Goal: Task Accomplishment & Management: Use online tool/utility

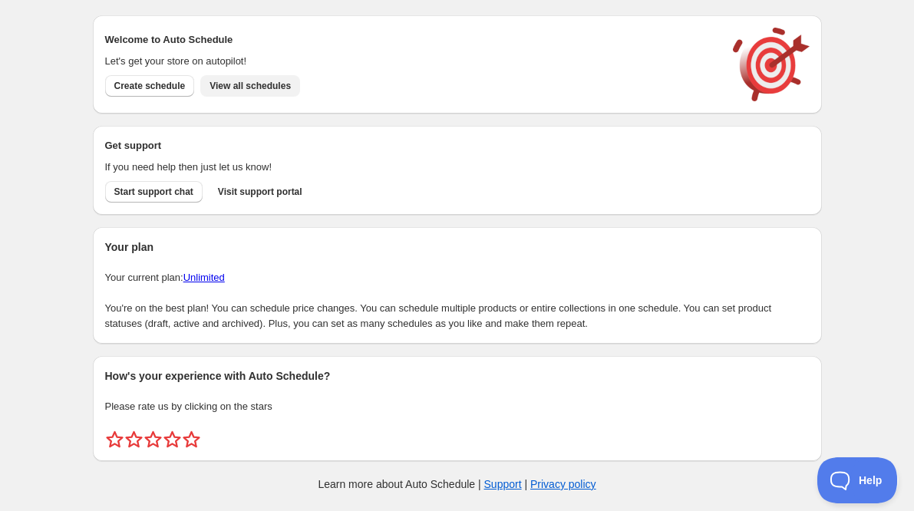
click at [275, 87] on span "View all schedules" at bounding box center [250, 86] width 81 height 12
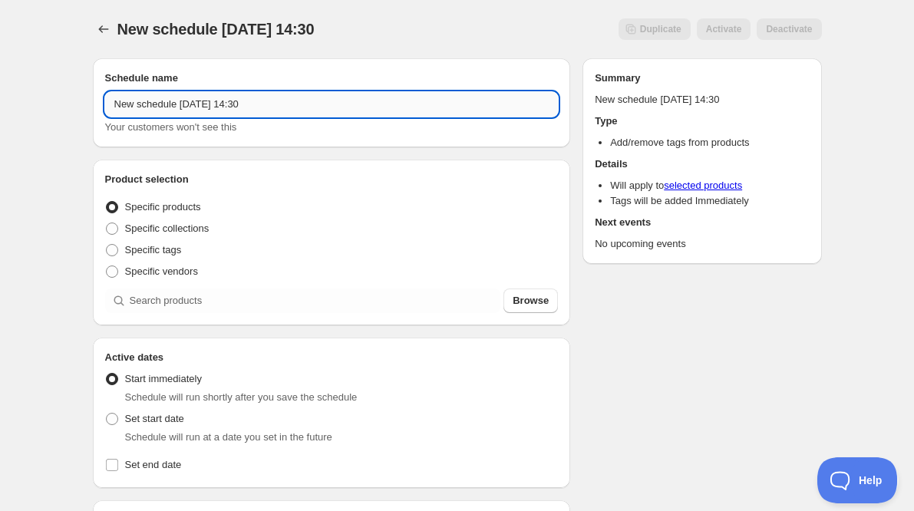
click at [216, 104] on input "New schedule [DATE] 14:30" at bounding box center [332, 104] width 454 height 25
type input "REMOVE TAG - Wild Adventurer"
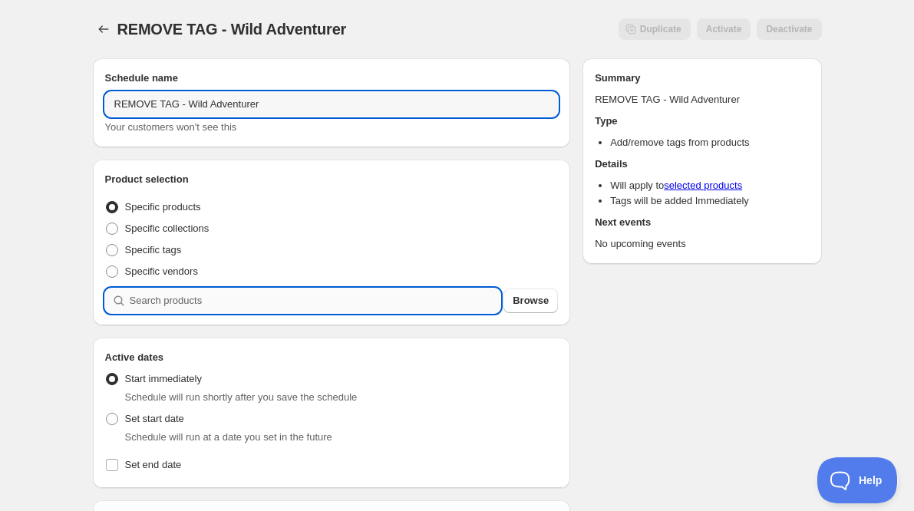
click at [172, 306] on input "search" at bounding box center [315, 301] width 371 height 25
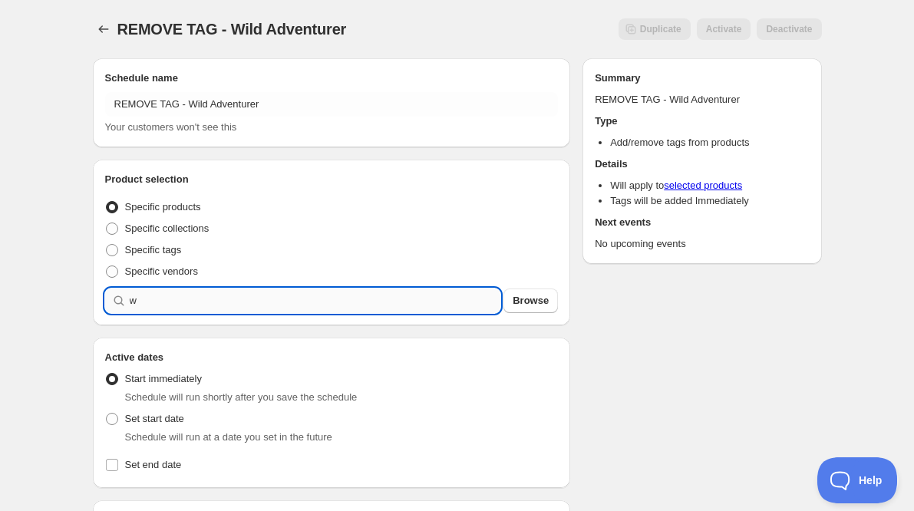
type input "w"
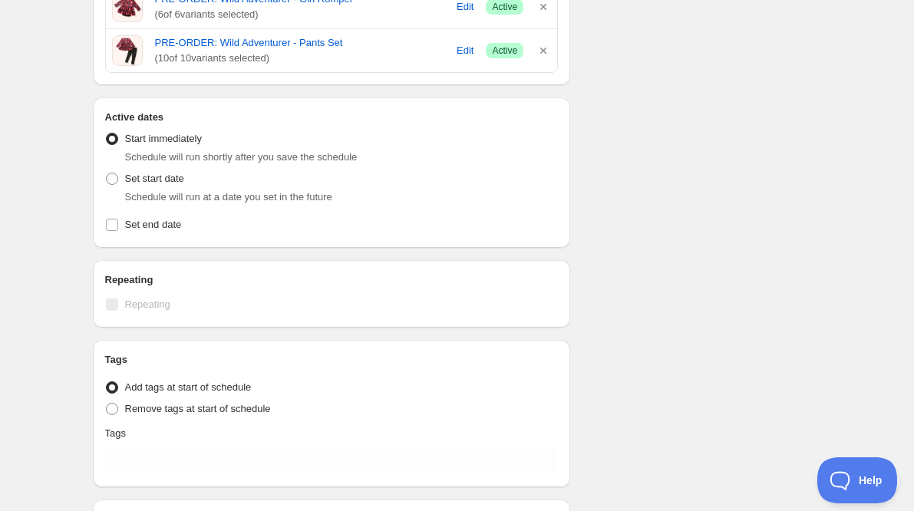
scroll to position [510, 0]
click at [113, 410] on span at bounding box center [112, 408] width 12 height 12
click at [107, 403] on input "Remove tags at start of schedule" at bounding box center [106, 402] width 1 height 1
radio input "true"
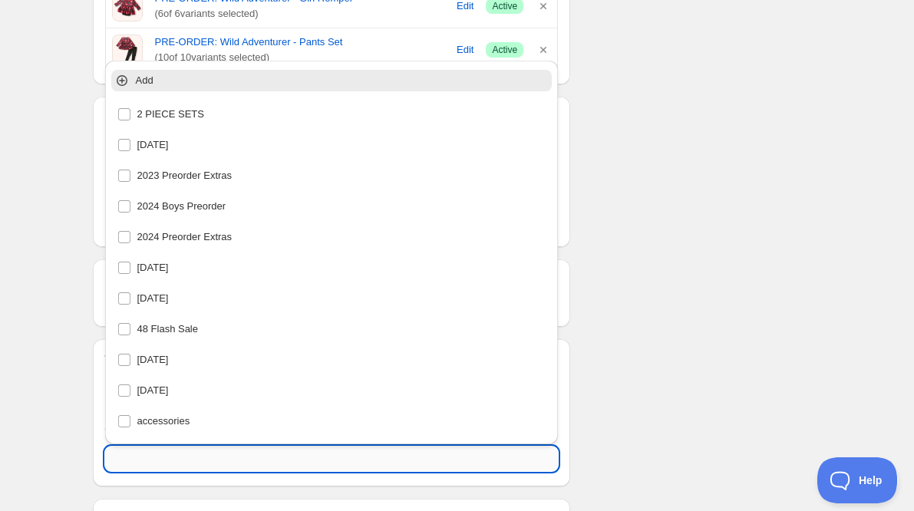
click at [150, 464] on input "text" at bounding box center [332, 459] width 454 height 25
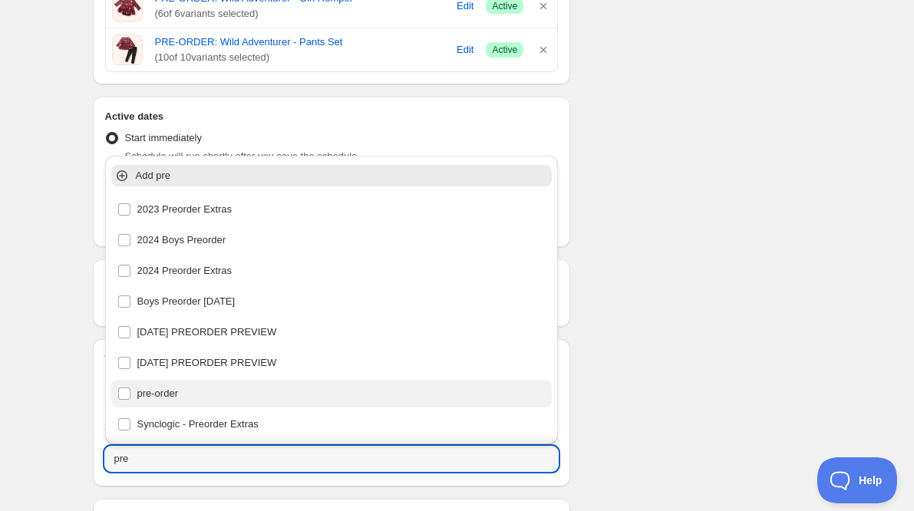
click at [161, 389] on div "pre-order" at bounding box center [331, 393] width 429 height 21
type input "pre-order"
checkbox input "true"
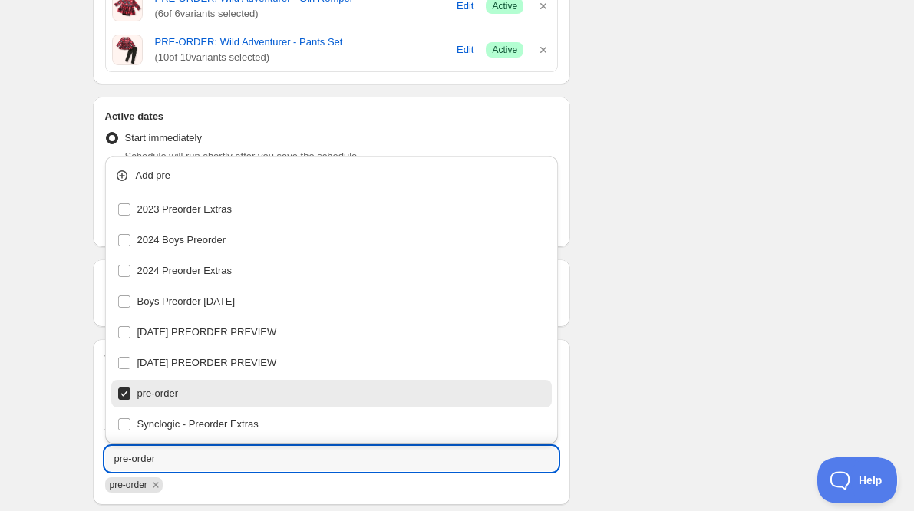
click at [636, 317] on div "Schedule name REMOVE TAG - Wild Adventurer Your customers won't see this Produc…" at bounding box center [451, 106] width 741 height 1141
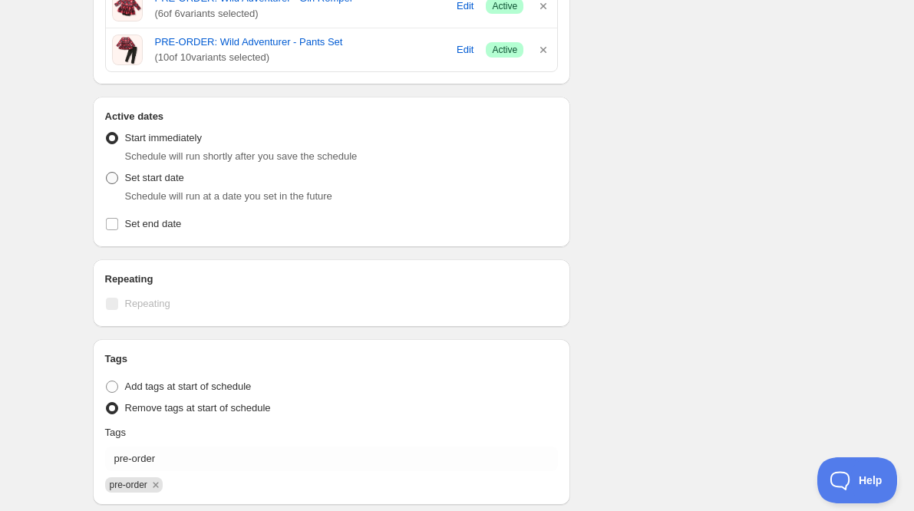
click at [111, 180] on span at bounding box center [112, 178] width 12 height 12
click at [107, 173] on input "Set start date" at bounding box center [106, 172] width 1 height 1
radio input "true"
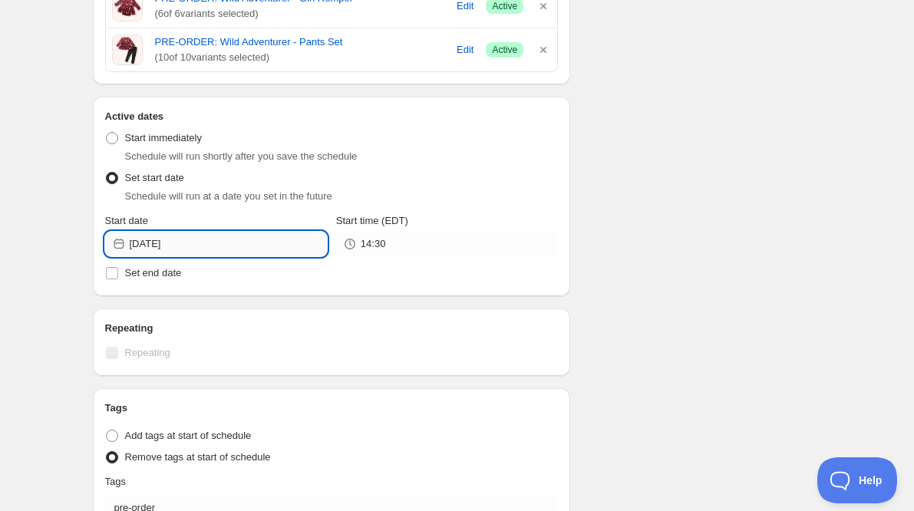
click at [266, 244] on input "[DATE]" at bounding box center [228, 244] width 197 height 25
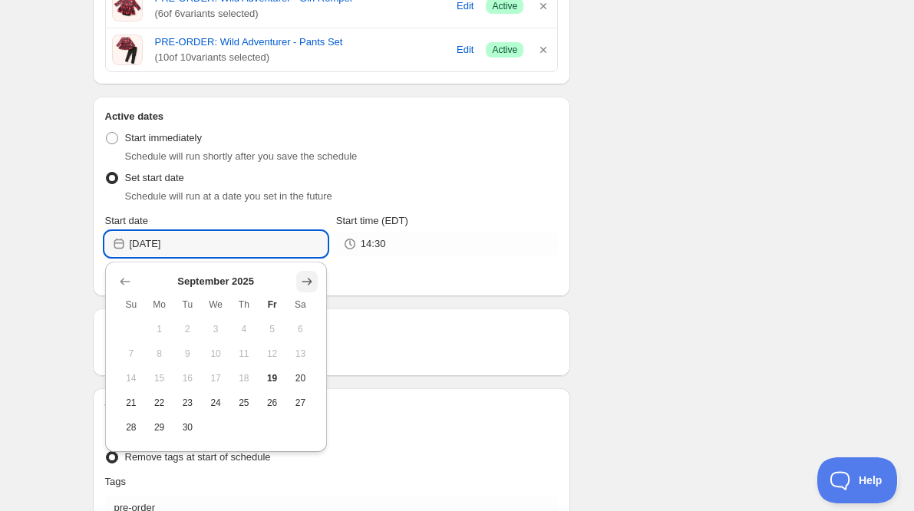
click at [308, 279] on icon "Show next month, October 2025" at bounding box center [307, 282] width 10 height 8
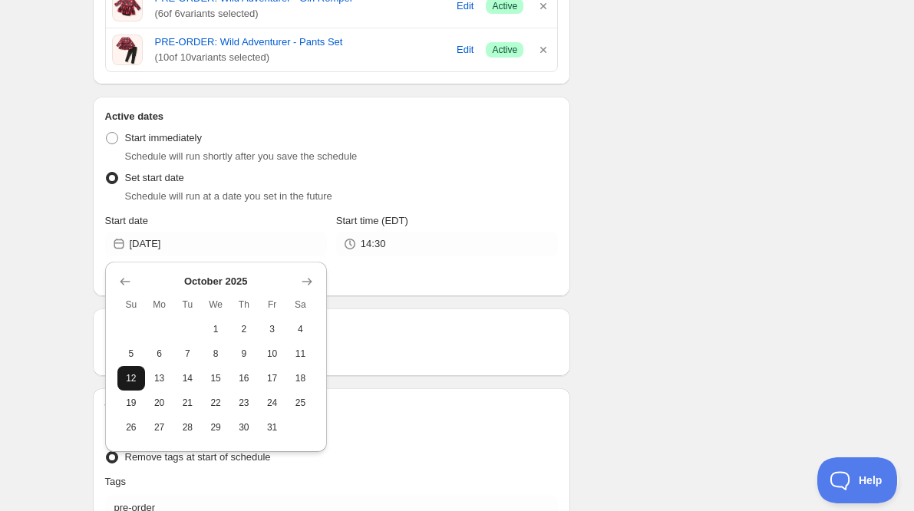
click at [134, 381] on span "12" at bounding box center [132, 378] width 16 height 12
type input "[DATE]"
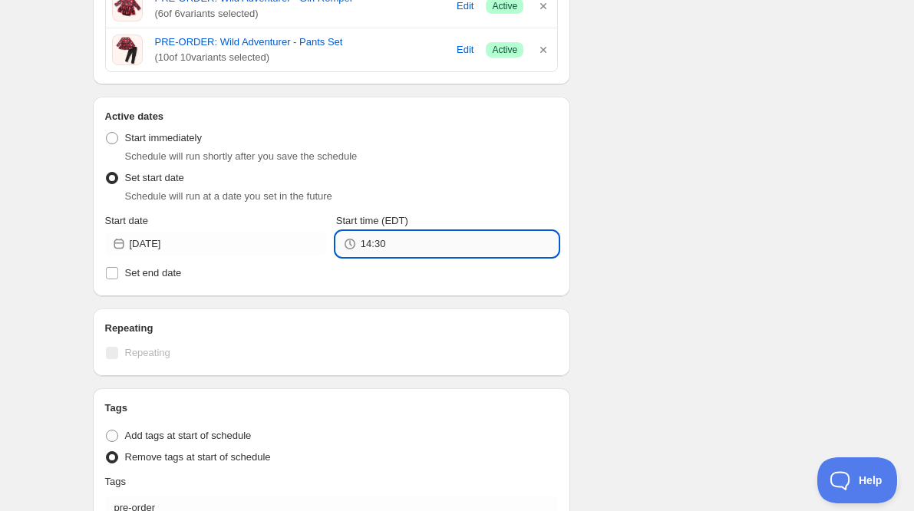
click at [414, 252] on input "14:30" at bounding box center [459, 244] width 197 height 25
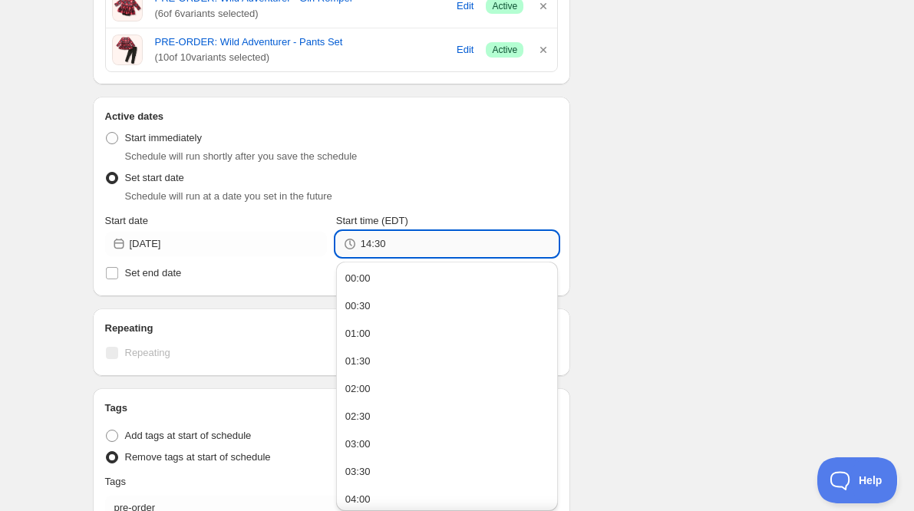
click at [414, 252] on input "14:30" at bounding box center [459, 244] width 197 height 25
type input "11:59"
click at [579, 234] on div "Schedule name REMOVE TAG - Wild Adventurer Your customers won't see this Produc…" at bounding box center [451, 131] width 741 height 1190
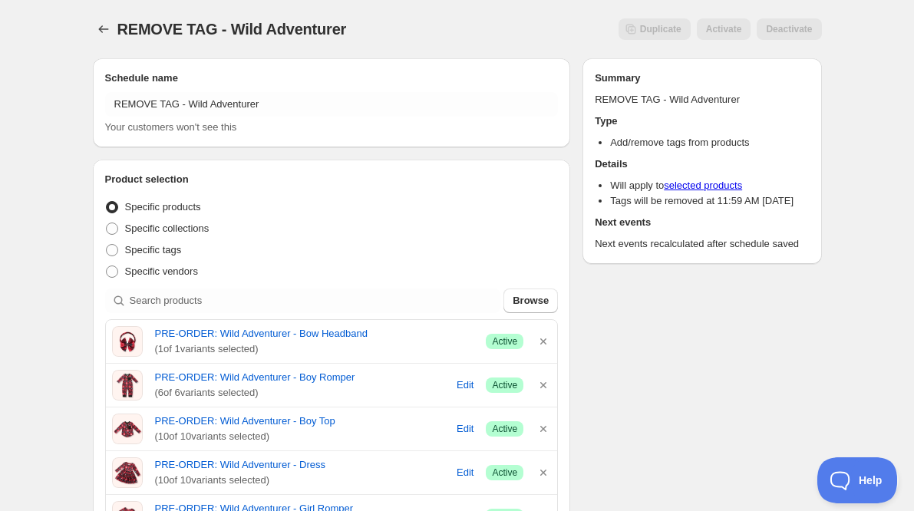
scroll to position [0, 0]
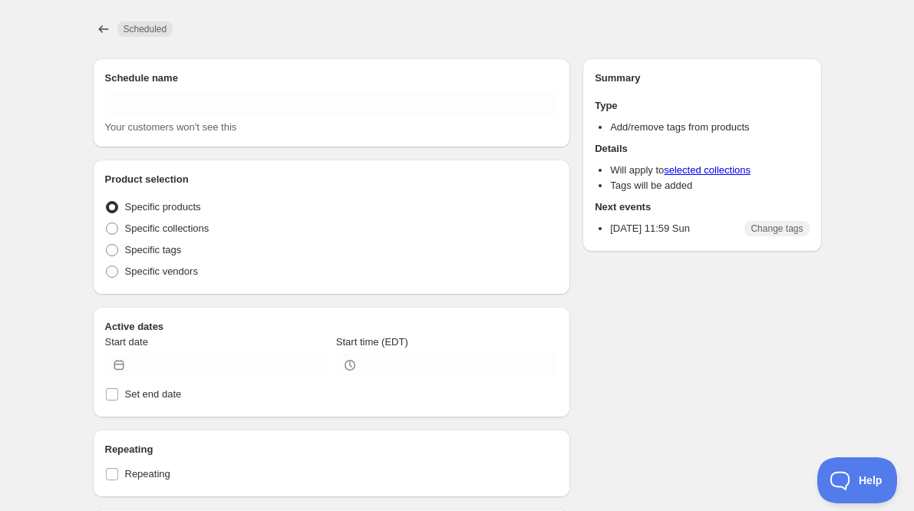
type input "REMOVE TAG - Wild Adventurer"
radio input "true"
type input "[DATE]"
type input "11:59"
radio input "true"
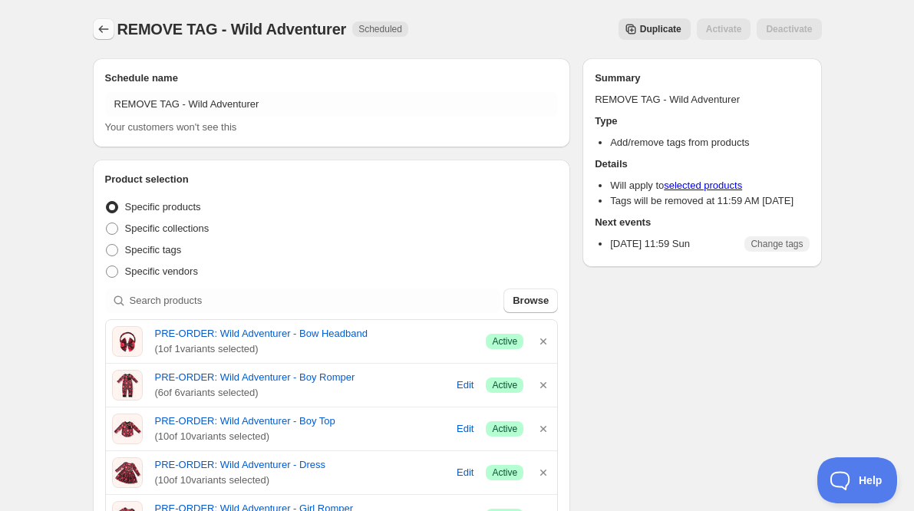
click at [107, 39] on button "Schedules" at bounding box center [103, 28] width 21 height 21
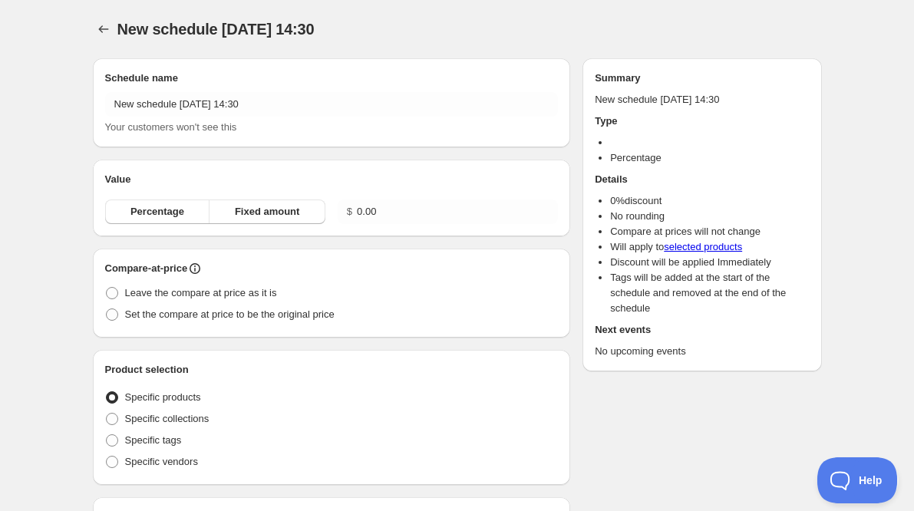
type input "New schedule [DATE] 14:32"
radio input "true"
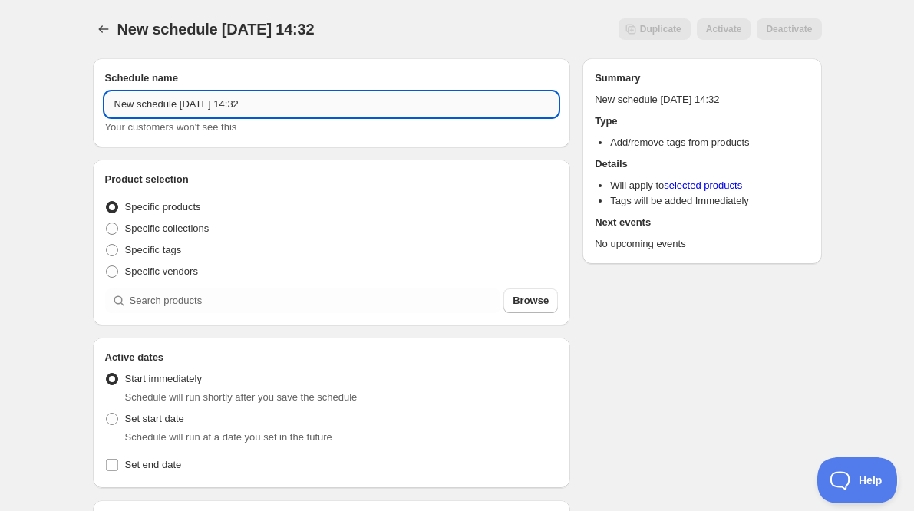
click at [221, 98] on input "New schedule [DATE] 14:32" at bounding box center [332, 104] width 454 height 25
type input "ADD TAG - Wild Adventurer"
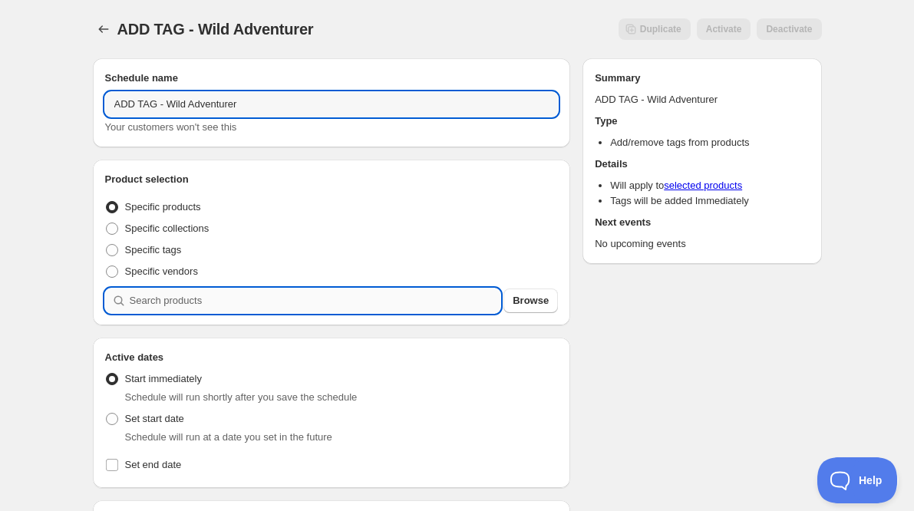
click at [154, 303] on input "search" at bounding box center [315, 301] width 371 height 25
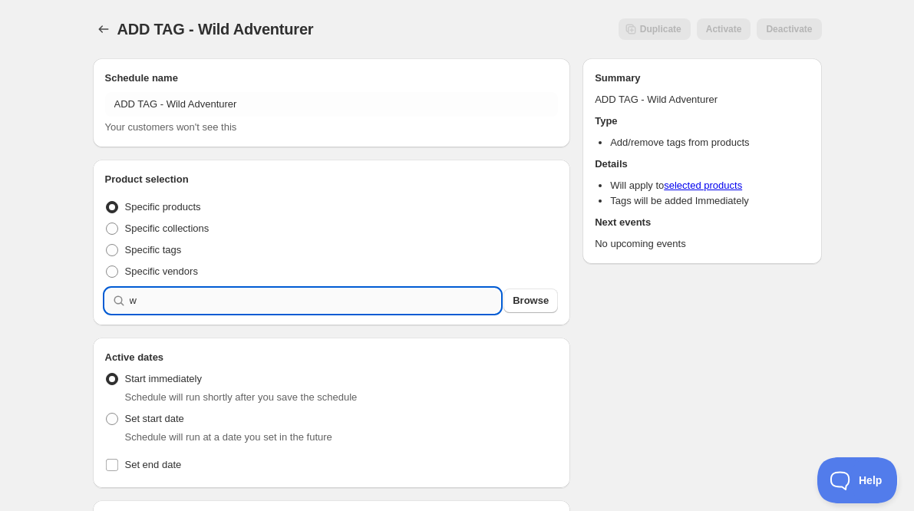
type input "w"
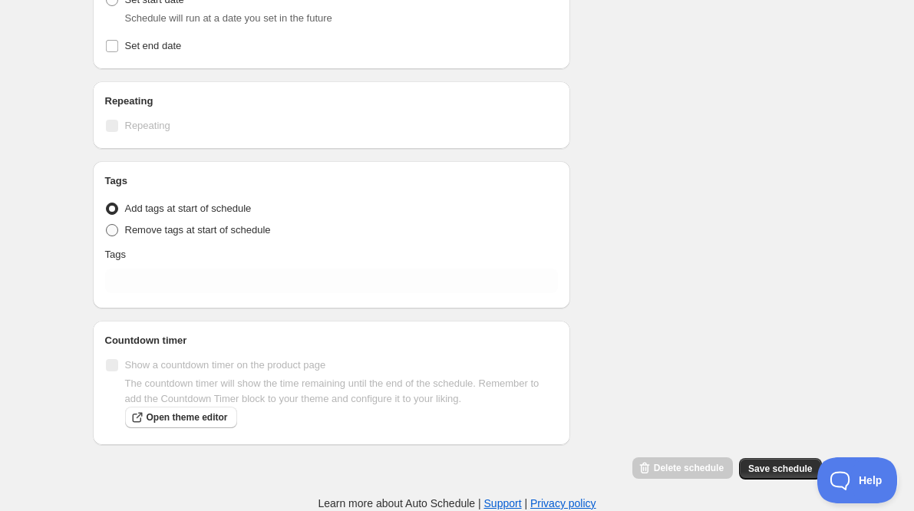
scroll to position [688, 0]
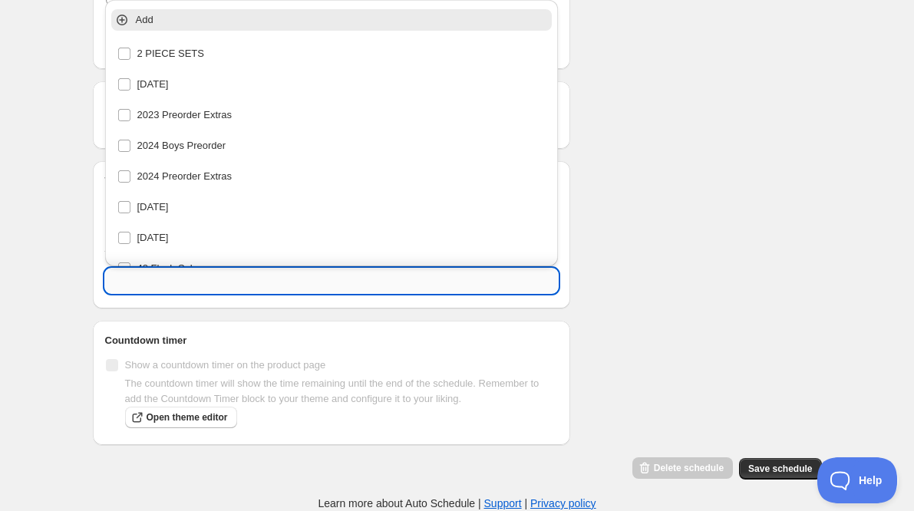
click at [147, 280] on input "text" at bounding box center [332, 281] width 454 height 25
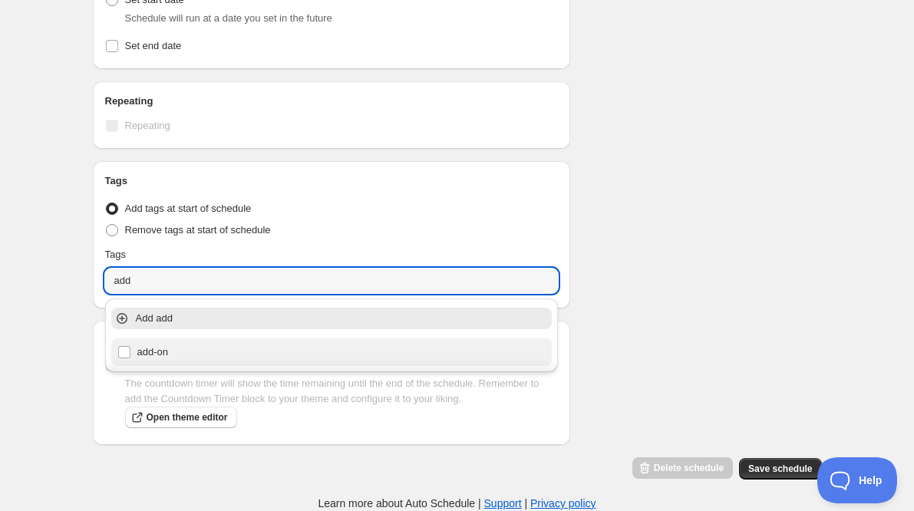
click at [154, 359] on div "add-on" at bounding box center [331, 352] width 429 height 21
type input "add-on"
checkbox input "true"
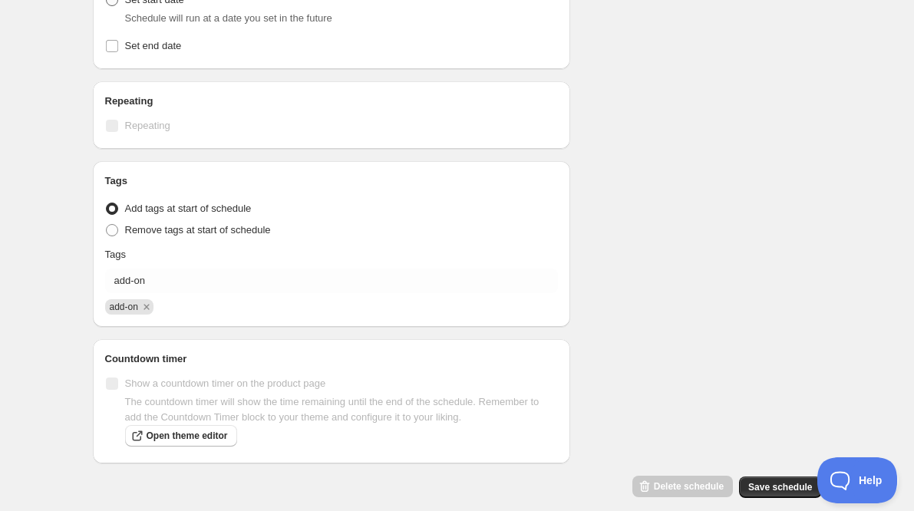
click at [152, 2] on span "Set start date" at bounding box center [154, 0] width 59 height 12
radio input "true"
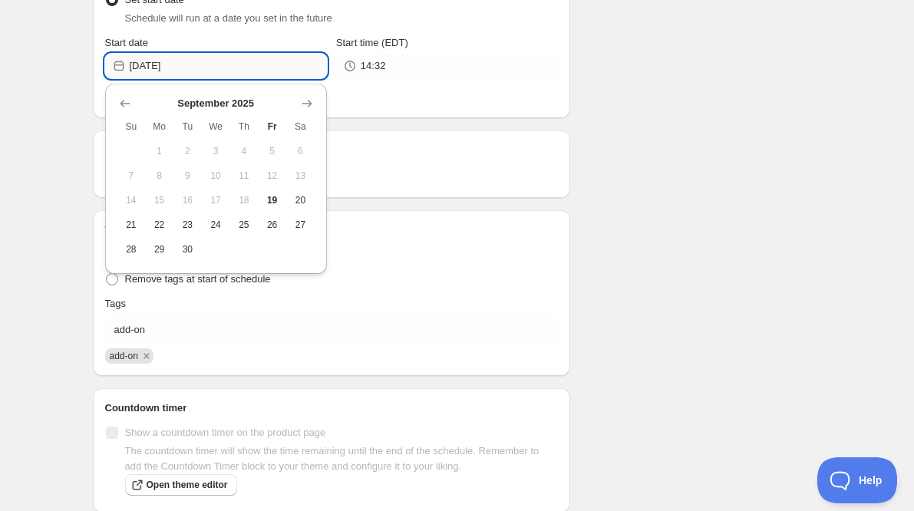
click at [259, 66] on input "[DATE]" at bounding box center [228, 66] width 197 height 25
click at [310, 107] on icon "Show next month, October 2025" at bounding box center [306, 103] width 15 height 15
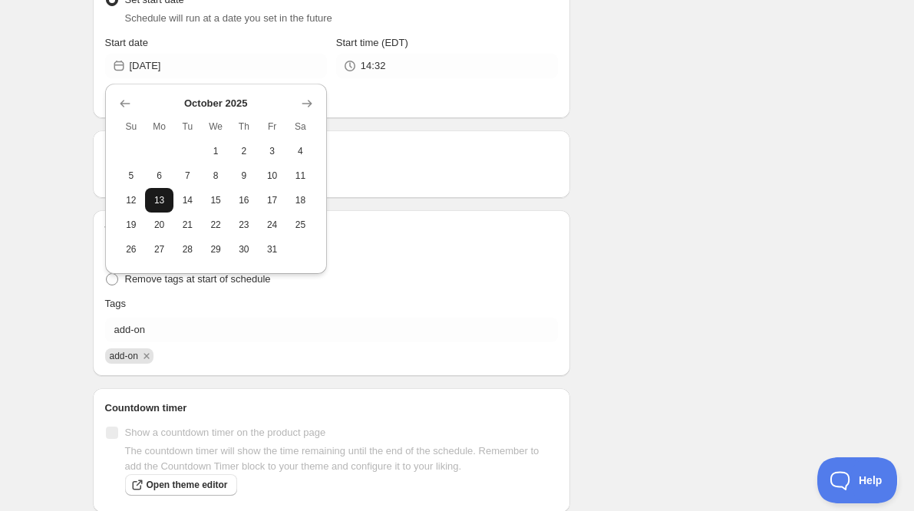
click at [154, 200] on span "13" at bounding box center [159, 200] width 16 height 12
type input "[DATE]"
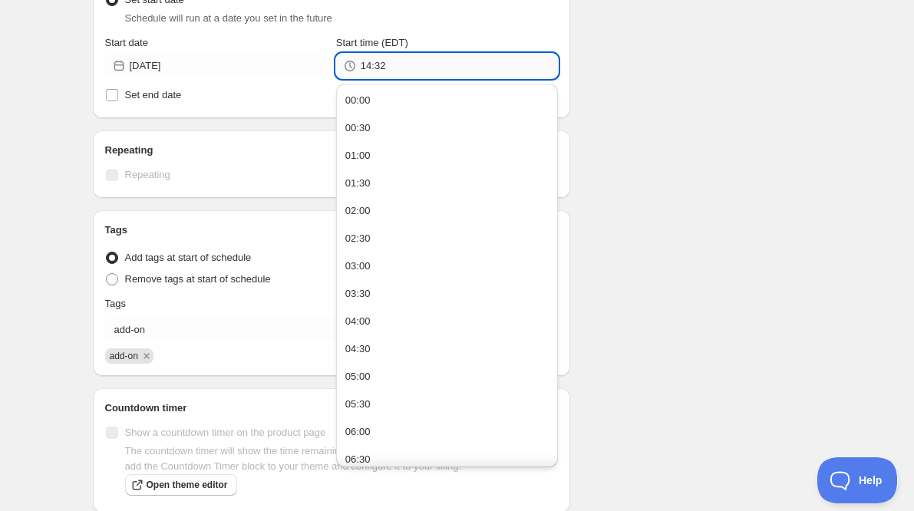
click at [437, 64] on input "14:32" at bounding box center [459, 66] width 197 height 25
type input "09:00"
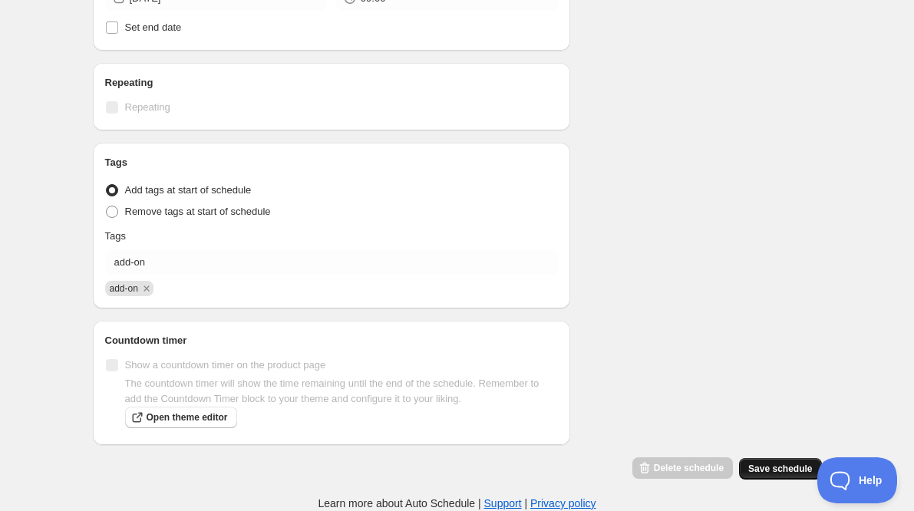
click at [761, 474] on span "Save schedule" at bounding box center [780, 469] width 64 height 12
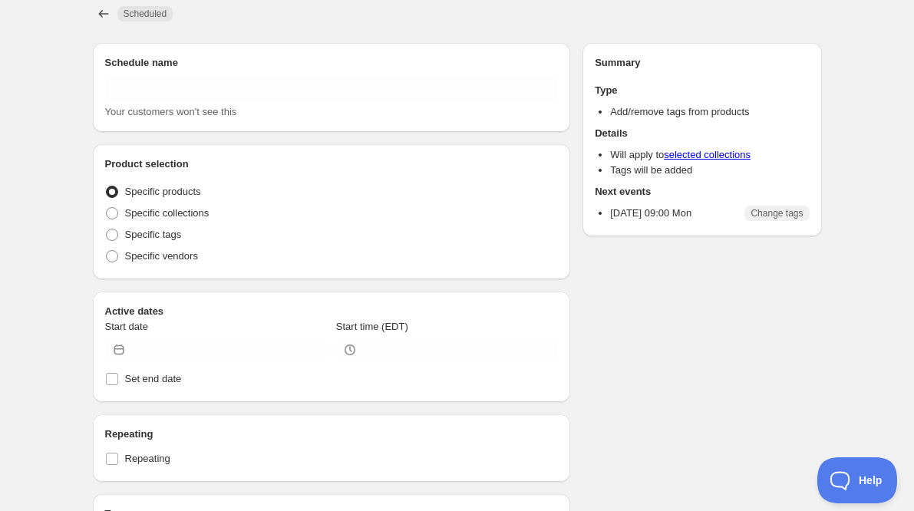
type input "ADD TAG - Wild Adventurer"
radio input "true"
type input "[DATE]"
type input "09:00"
radio input "true"
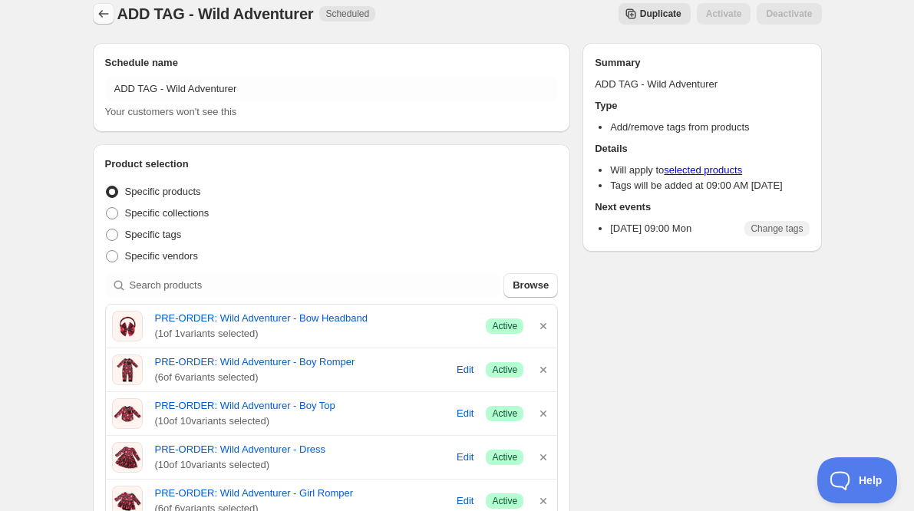
click at [107, 15] on icon "Schedules" at bounding box center [103, 13] width 15 height 15
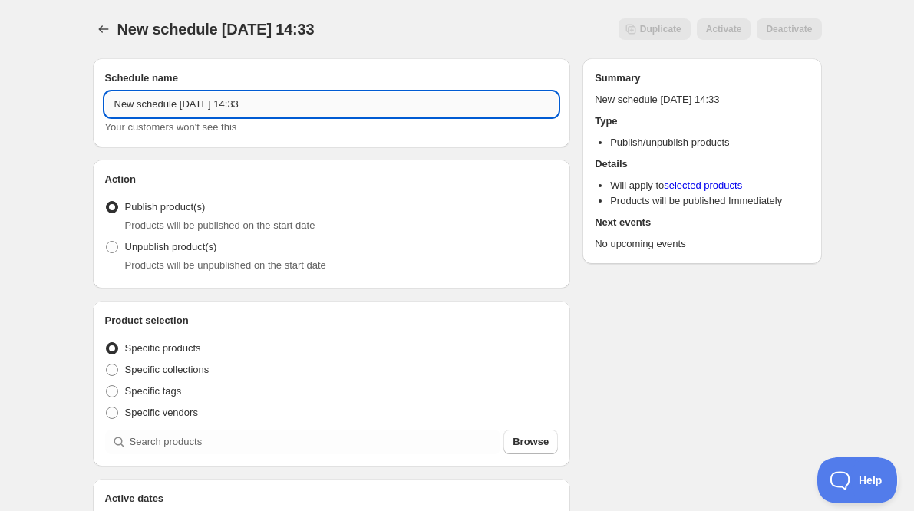
click at [236, 104] on input "New schedule [DATE] 14:33" at bounding box center [332, 104] width 454 height 25
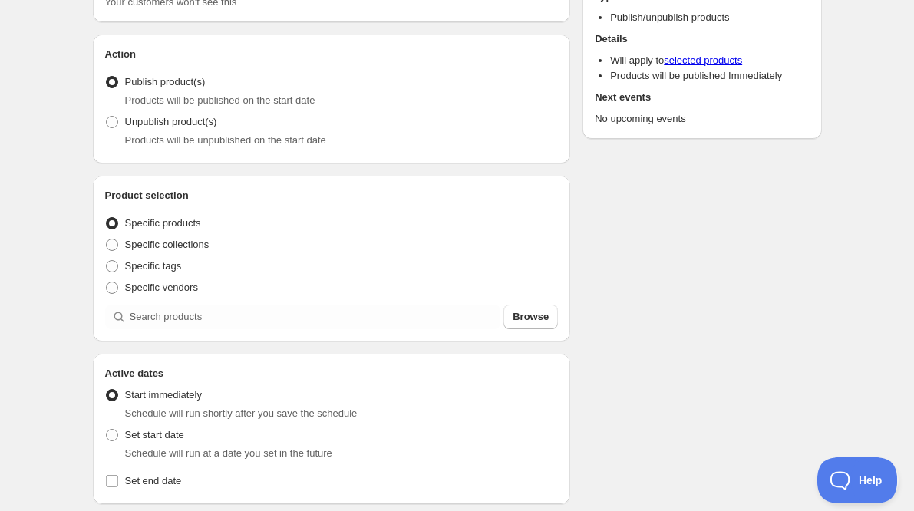
scroll to position [129, 0]
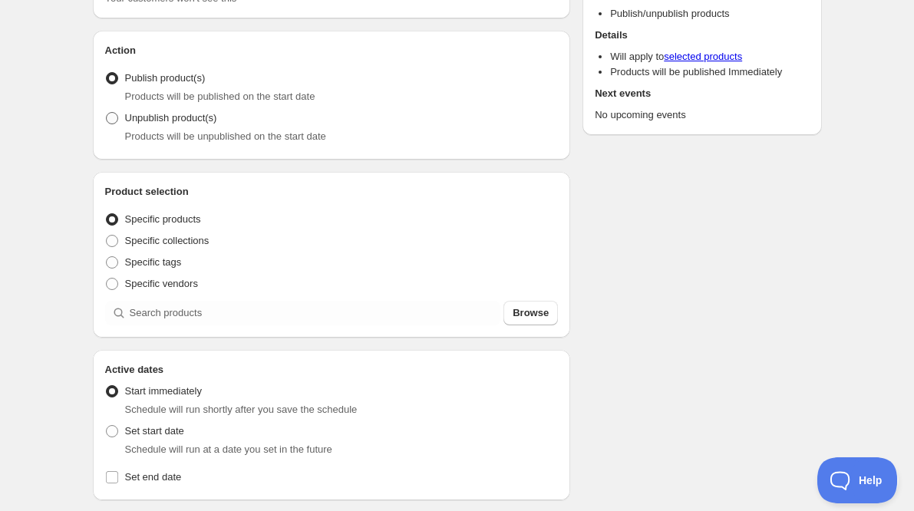
type input "ADD ON END - Wild Adventurer"
click at [107, 120] on span at bounding box center [112, 118] width 12 height 12
click at [107, 113] on input "Unpublish product(s)" at bounding box center [106, 112] width 1 height 1
radio input "true"
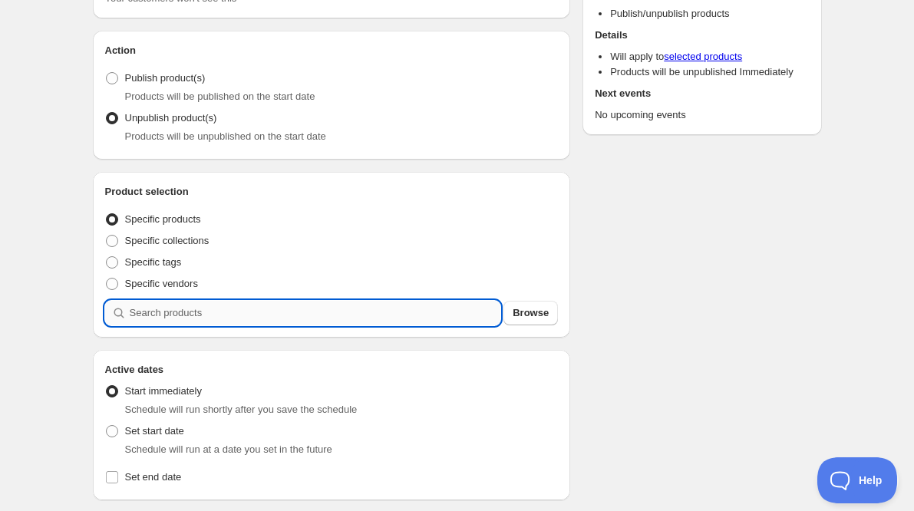
click at [145, 325] on input "search" at bounding box center [315, 313] width 371 height 25
type input "w"
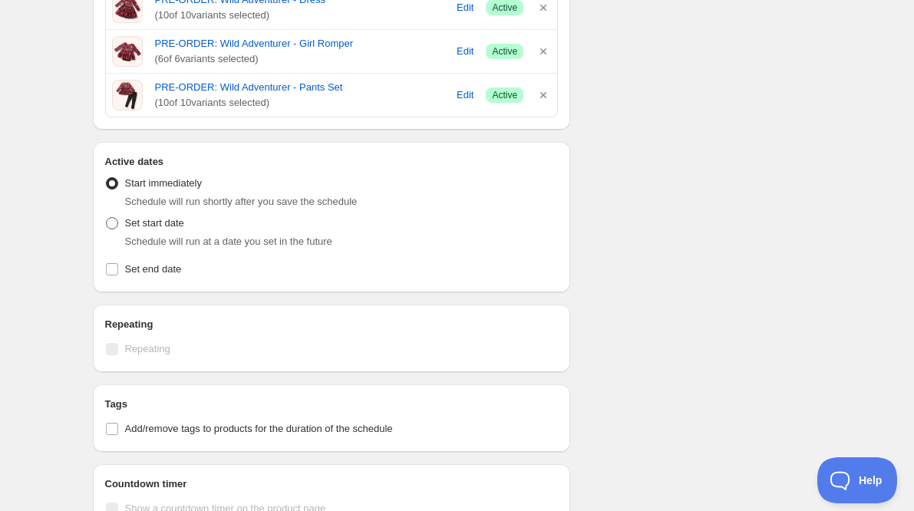
scroll to position [608, 0]
click at [113, 223] on span at bounding box center [112, 222] width 12 height 12
click at [107, 216] on input "Set start date" at bounding box center [106, 216] width 1 height 1
radio input "true"
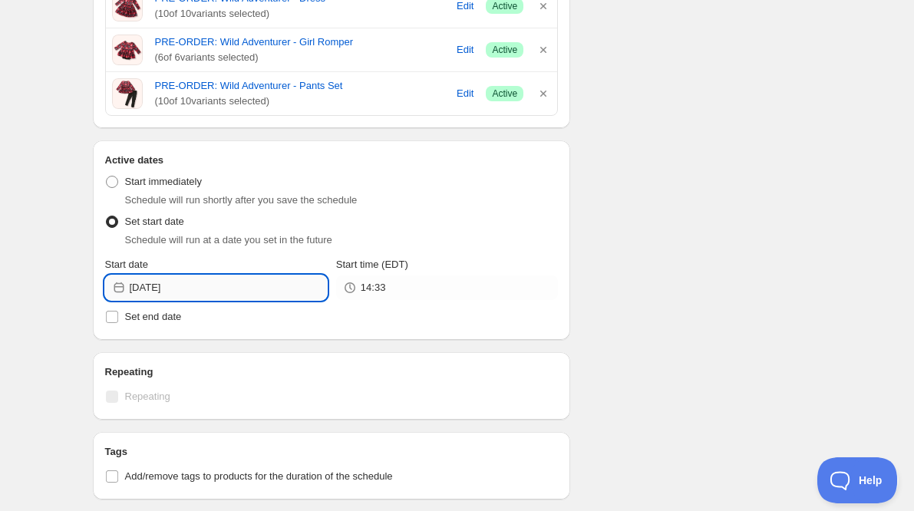
click at [247, 294] on input "[DATE]" at bounding box center [228, 288] width 197 height 25
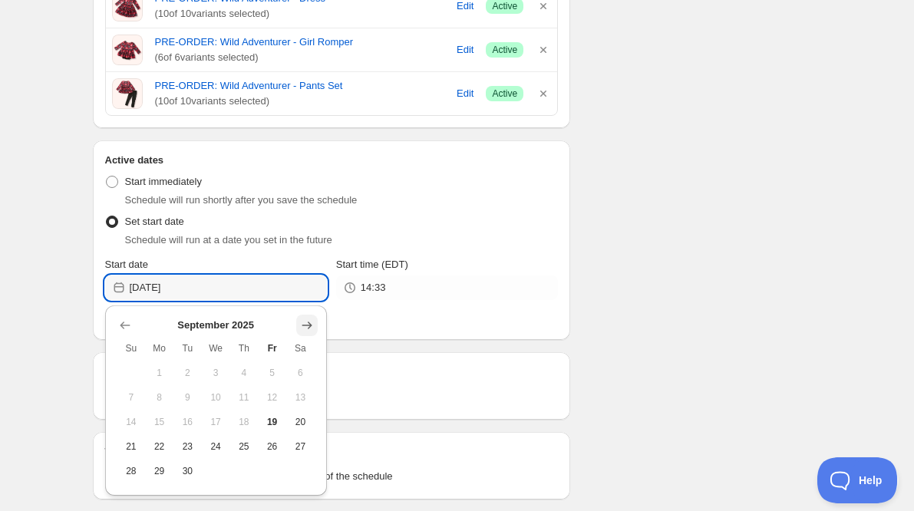
click at [302, 329] on icon "Show next month, October 2025" at bounding box center [306, 325] width 15 height 15
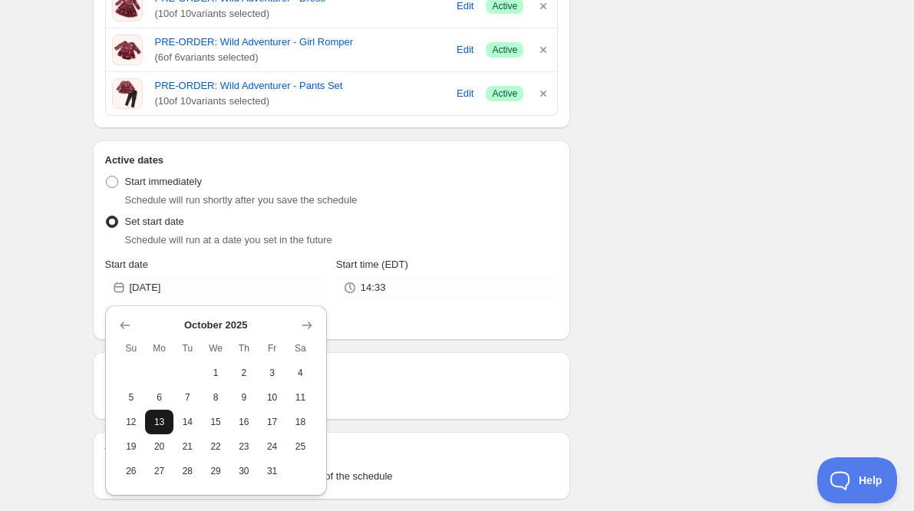
click at [152, 424] on span "13" at bounding box center [159, 422] width 16 height 12
type input "[DATE]"
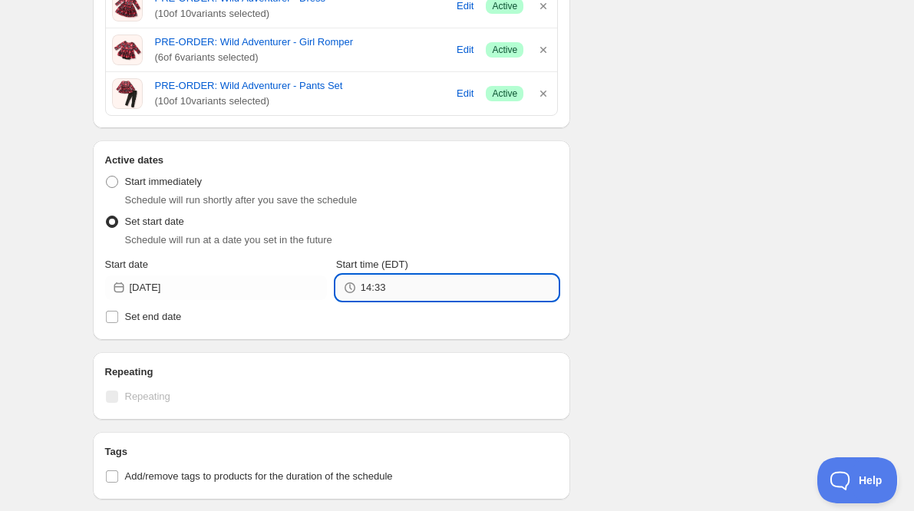
click at [424, 293] on input "14:33" at bounding box center [459, 288] width 197 height 25
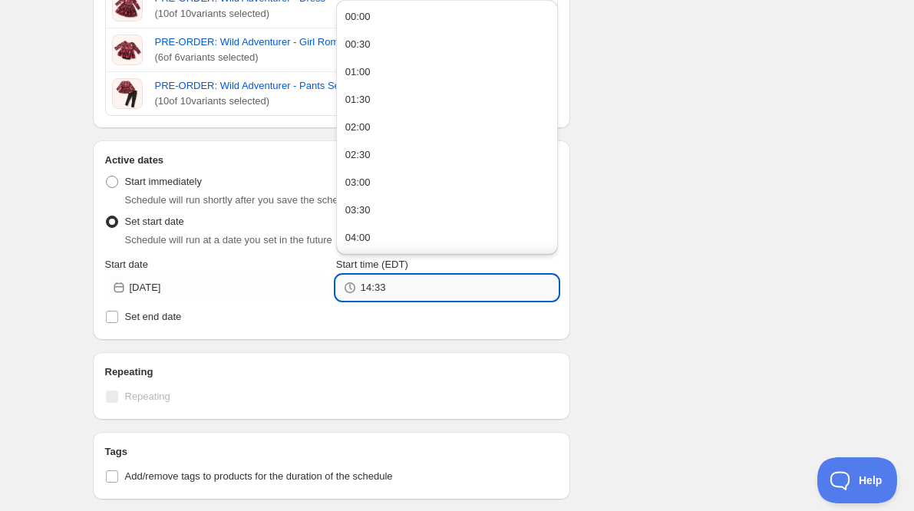
click at [424, 293] on input "14:33" at bounding box center [459, 288] width 197 height 25
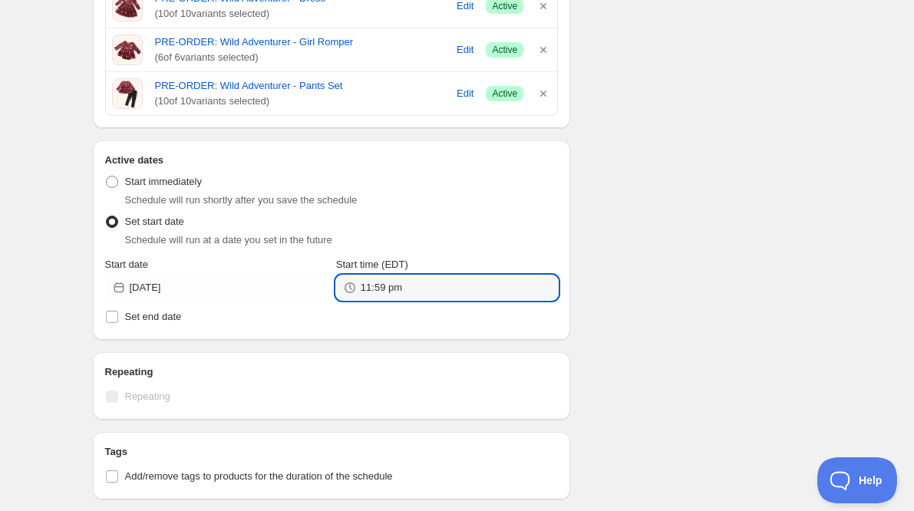
type input "23:59"
click at [575, 296] on div "Schedule name ADD ON END - Wild Adventurer Your customers won't see this Action…" at bounding box center [451, 142] width 741 height 1408
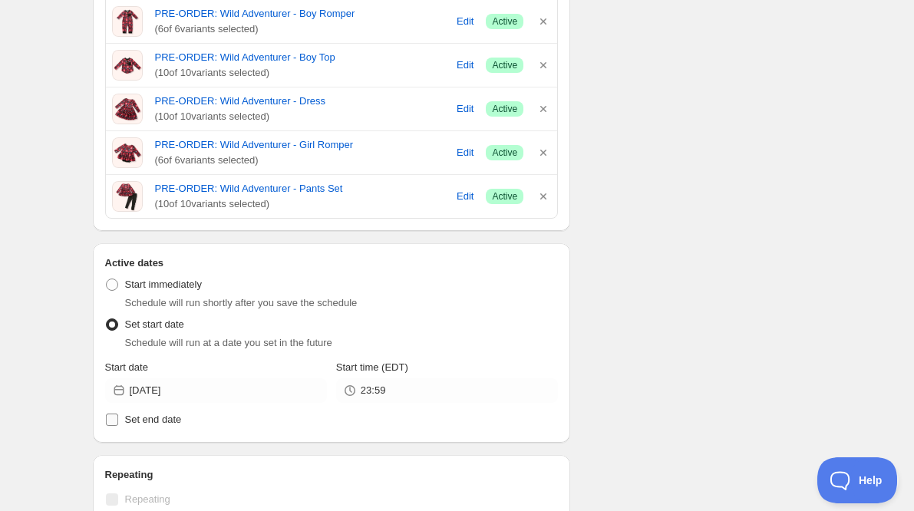
click at [159, 421] on span "Set end date" at bounding box center [153, 420] width 57 height 12
click at [118, 421] on input "Set end date" at bounding box center [112, 420] width 12 height 12
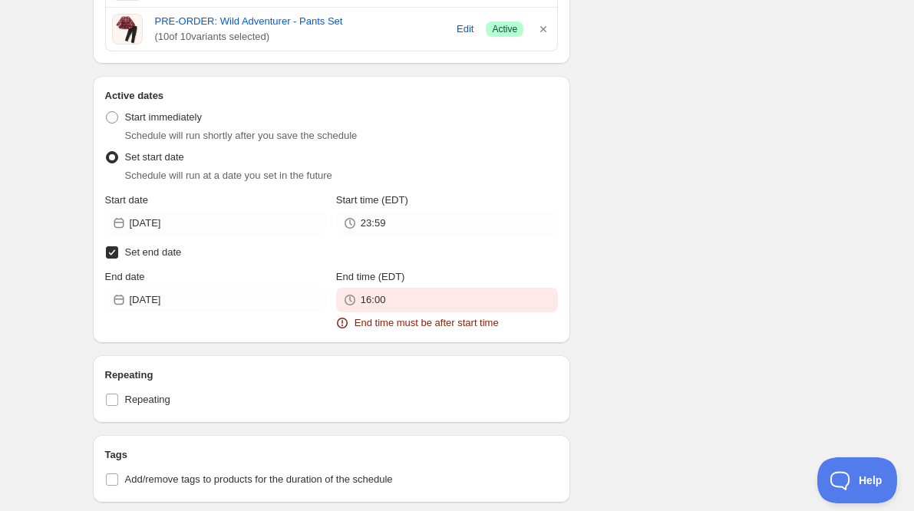
scroll to position [781, 0]
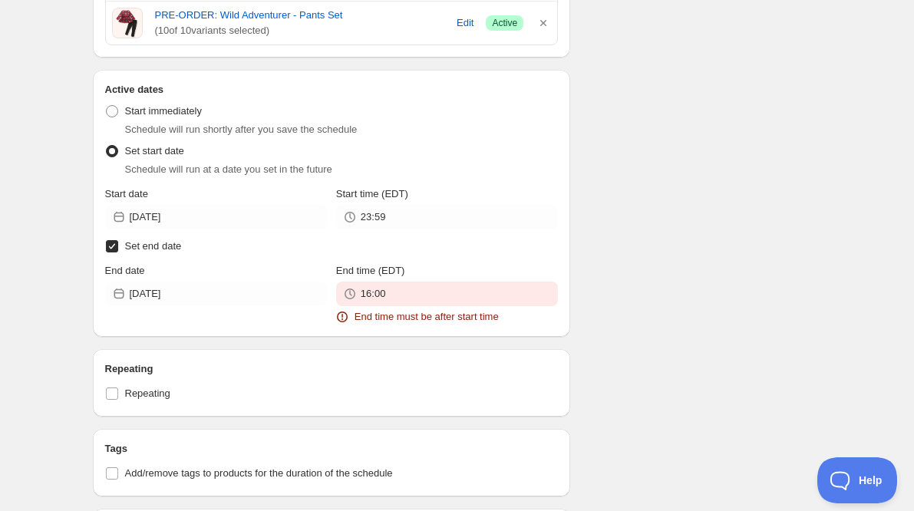
click at [276, 257] on label "Set end date" at bounding box center [332, 246] width 454 height 21
click at [118, 253] on input "Set end date" at bounding box center [112, 246] width 12 height 12
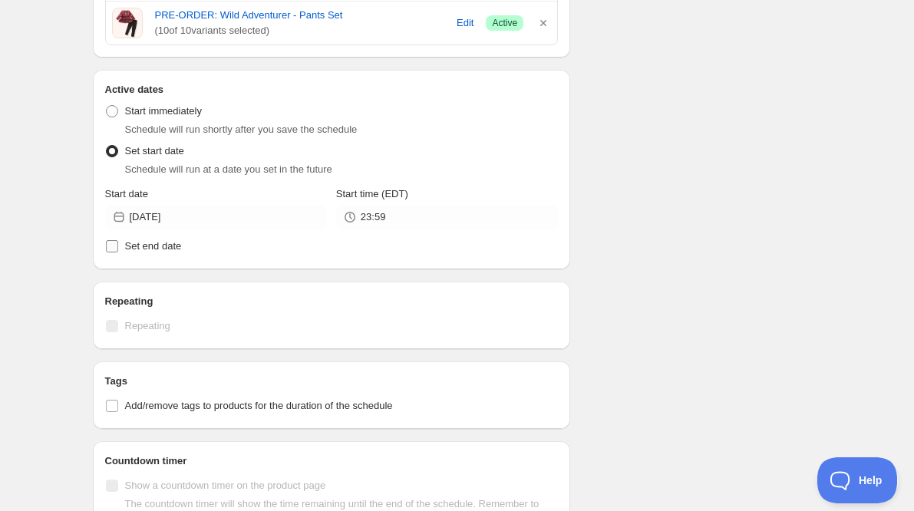
click at [236, 250] on label "Set end date" at bounding box center [332, 246] width 454 height 21
click at [118, 250] on input "Set end date" at bounding box center [112, 246] width 12 height 12
checkbox input "true"
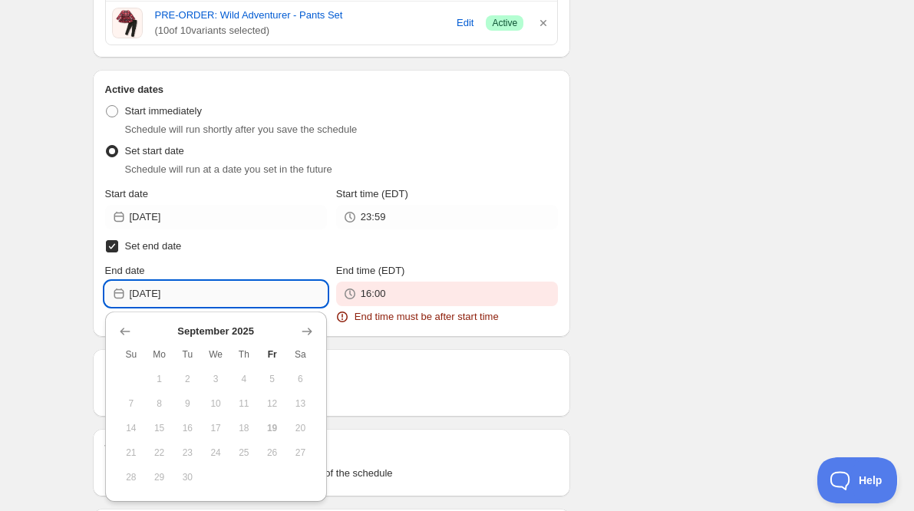
click at [245, 299] on input "[DATE]" at bounding box center [228, 294] width 197 height 25
click at [307, 329] on icon "Show next month, October 2025" at bounding box center [306, 331] width 15 height 15
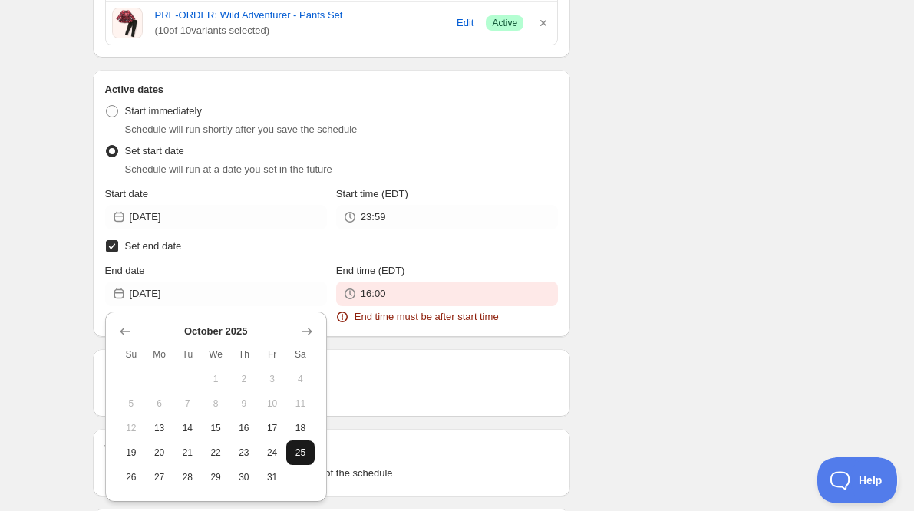
click at [296, 452] on span "25" at bounding box center [300, 453] width 16 height 12
type input "[DATE]"
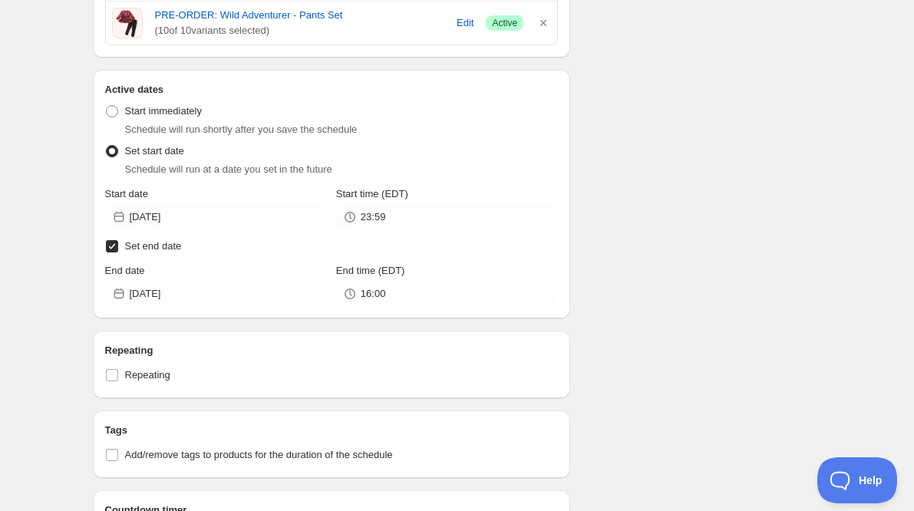
click at [111, 246] on input "Set end date" at bounding box center [112, 246] width 12 height 12
checkbox input "false"
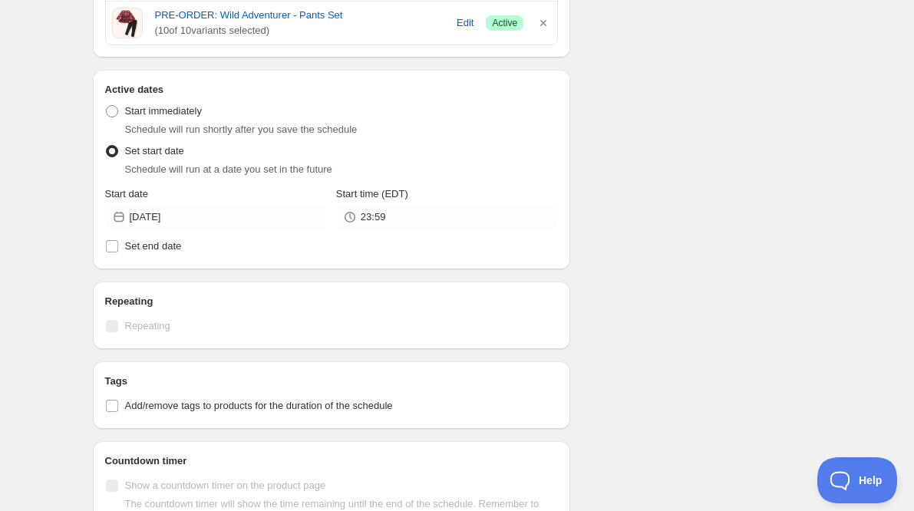
click at [646, 302] on div "There were some issues with your form submission Schedule name ADD ON END - Wil…" at bounding box center [451, 20] width 741 height 1511
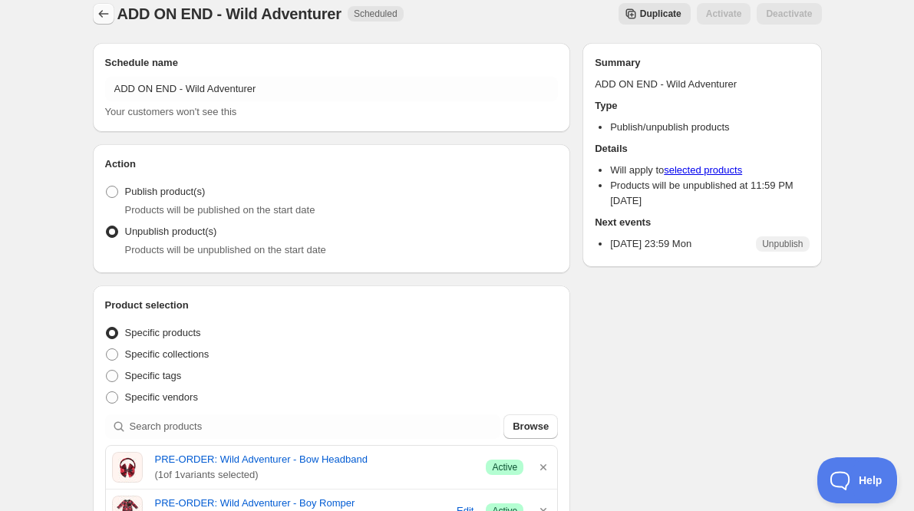
click at [100, 15] on icon "Schedules" at bounding box center [103, 13] width 10 height 7
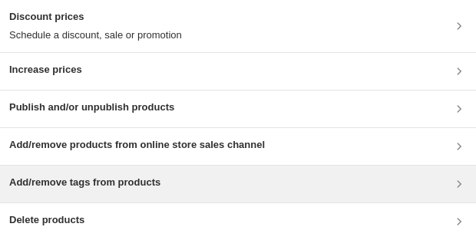
click at [160, 190] on h3 "Add/remove tags from products" at bounding box center [84, 182] width 151 height 15
click at [160, 180] on h3 "Add/remove tags from products" at bounding box center [84, 182] width 151 height 15
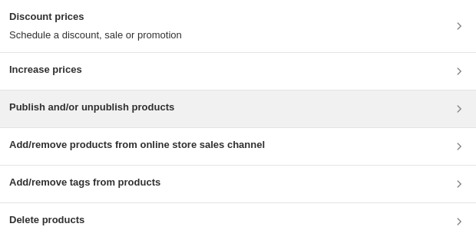
click at [210, 101] on div "Publish and/or unpublish products" at bounding box center [237, 109] width 457 height 18
